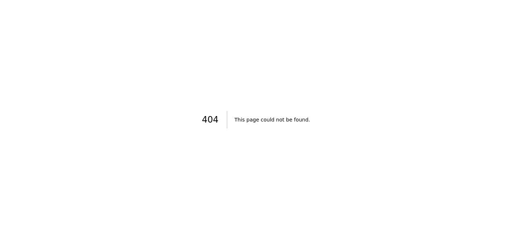
click at [59, 211] on div "404 This page could not be found ." at bounding box center [256, 119] width 512 height 239
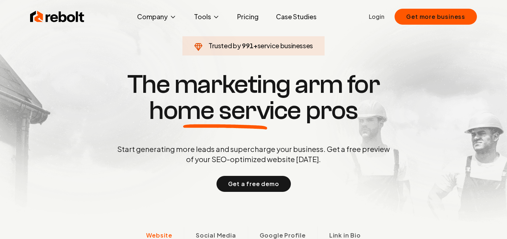
click at [252, 15] on link "Pricing" at bounding box center [247, 16] width 33 height 15
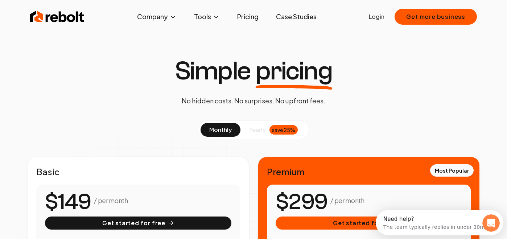
click at [291, 16] on link "Case Studies" at bounding box center [296, 16] width 52 height 15
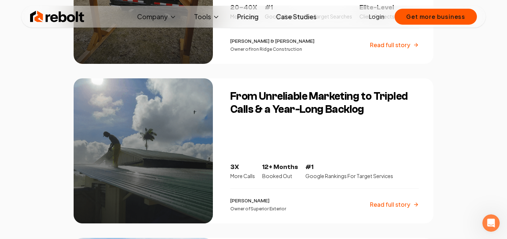
scroll to position [308, 0]
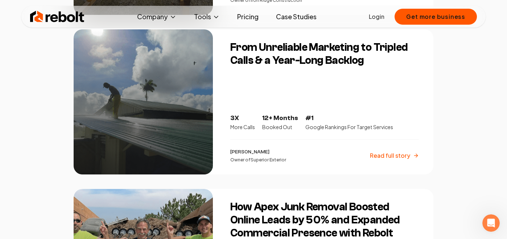
click at [154, 109] on div at bounding box center [143, 101] width 139 height 145
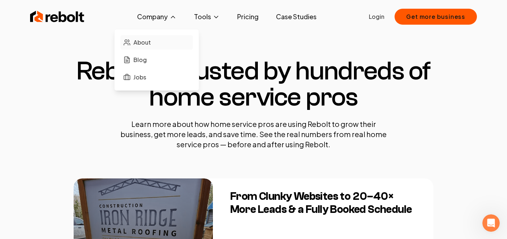
click at [147, 44] on span "About" at bounding box center [141, 42] width 17 height 9
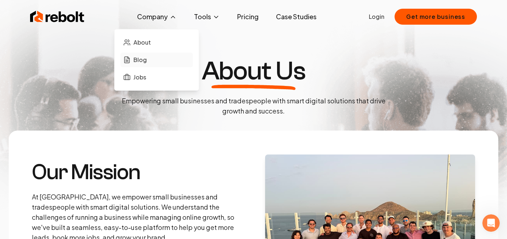
click at [140, 56] on span "Blog" at bounding box center [139, 59] width 13 height 9
